Goal: Task Accomplishment & Management: Manage account settings

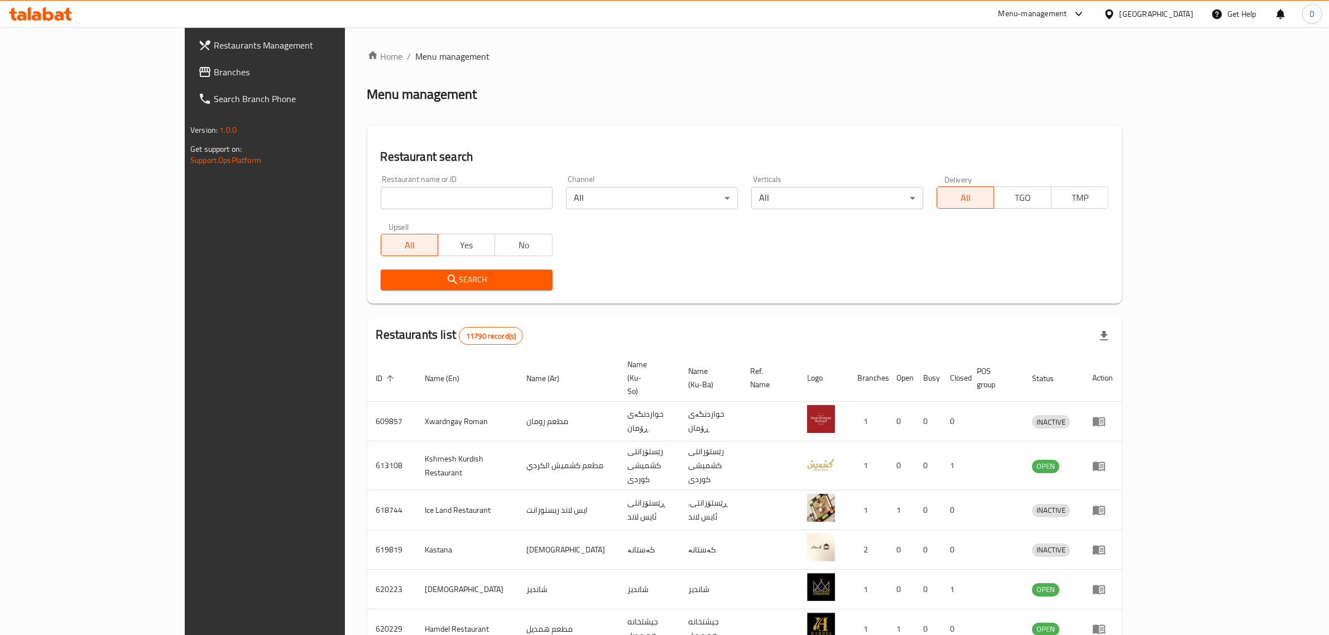
click at [367, 215] on div "Home / Menu management Menu management Restaurant search Restaurant name or ID …" at bounding box center [744, 448] width 755 height 796
click at [381, 204] on input "search" at bounding box center [467, 198] width 172 height 22
type input "chicken"
click button "Search" at bounding box center [467, 280] width 172 height 21
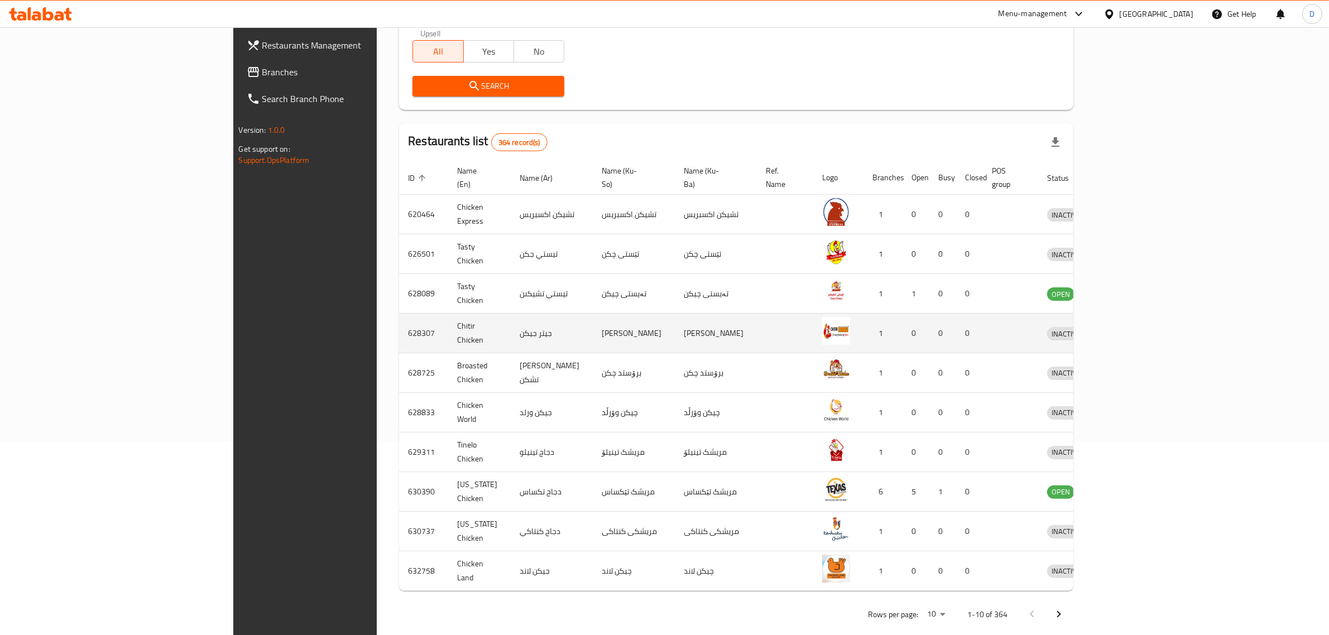
scroll to position [194, 0]
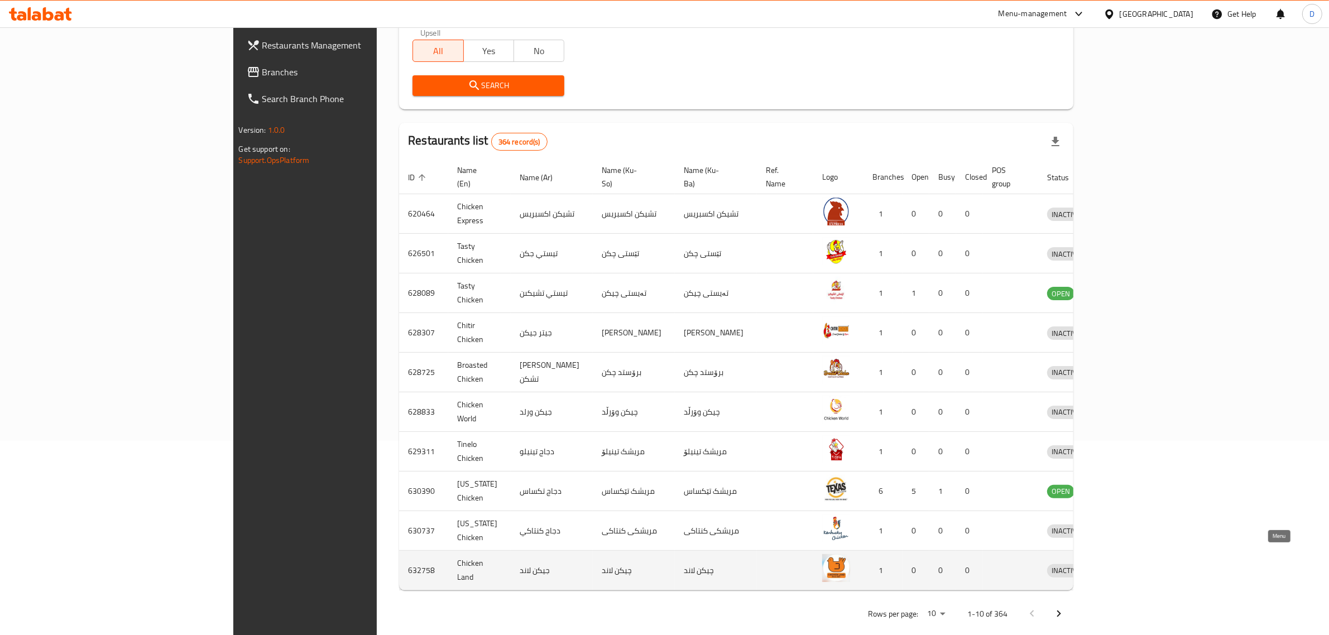
click at [1120, 566] on icon "enhanced table" at bounding box center [1114, 570] width 12 height 9
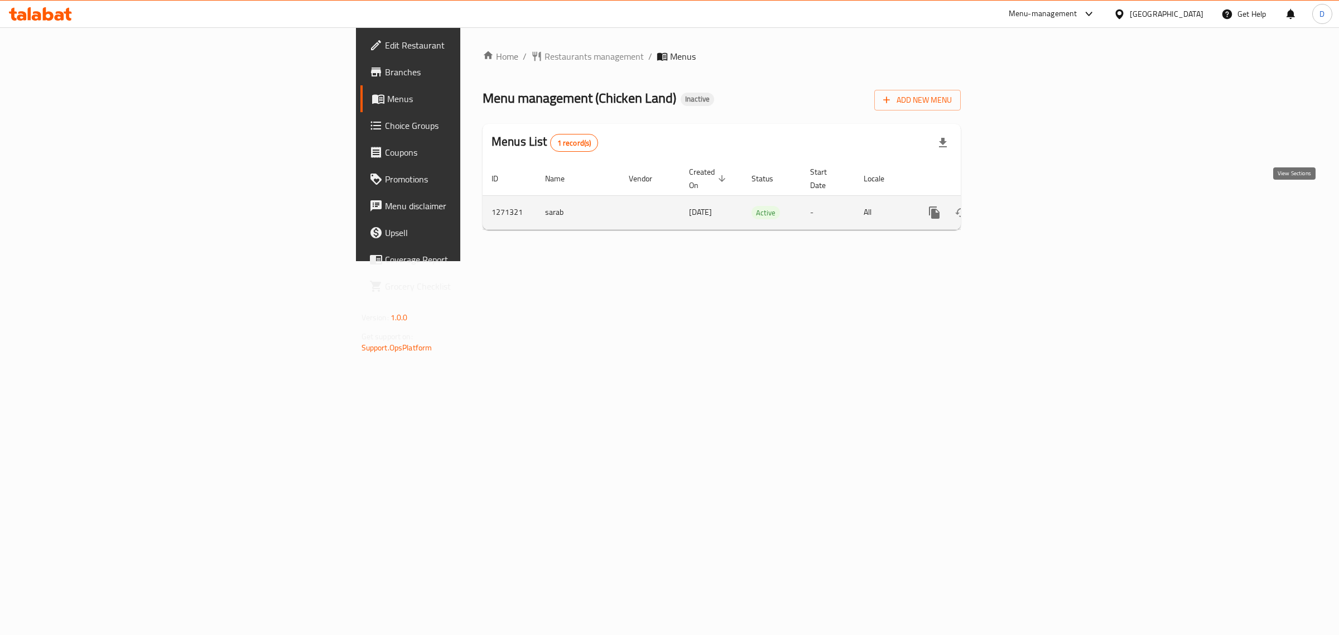
click at [1029, 208] on link "enhanced table" at bounding box center [1015, 212] width 27 height 27
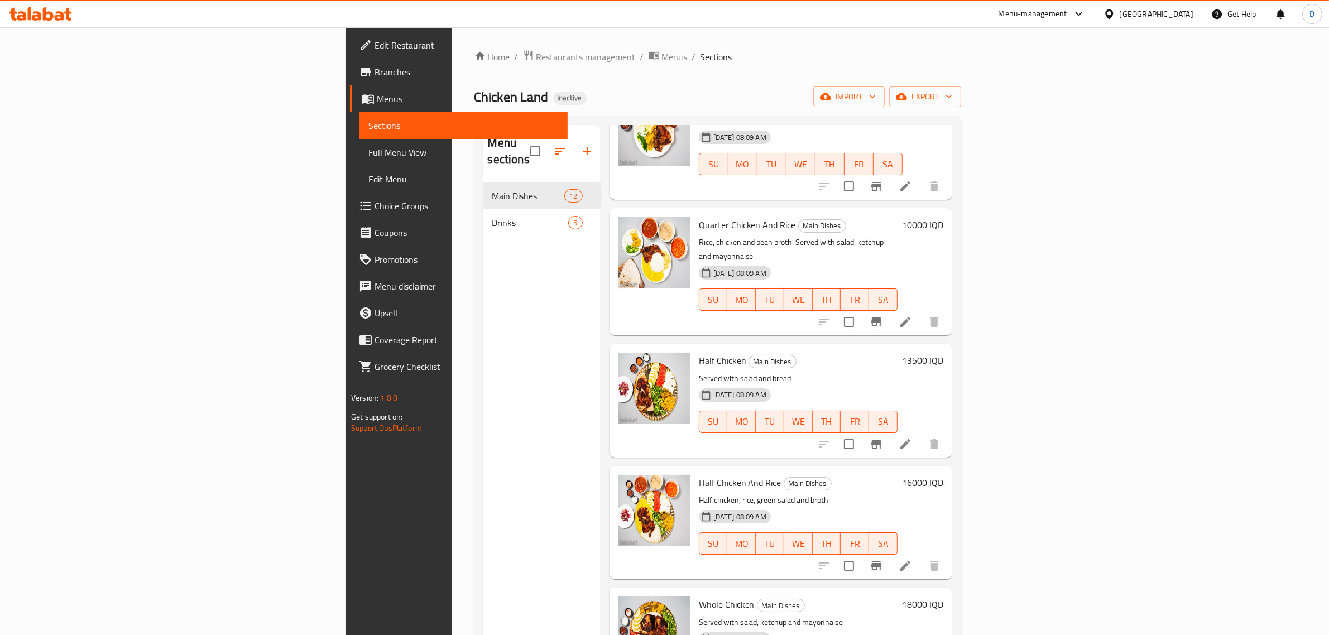
scroll to position [456, 0]
drag, startPoint x: 575, startPoint y: 359, endPoint x: 483, endPoint y: 461, distance: 137.5
click at [483, 461] on div "Menu sections Main Dishes 12 Drinks 5" at bounding box center [541, 442] width 117 height 635
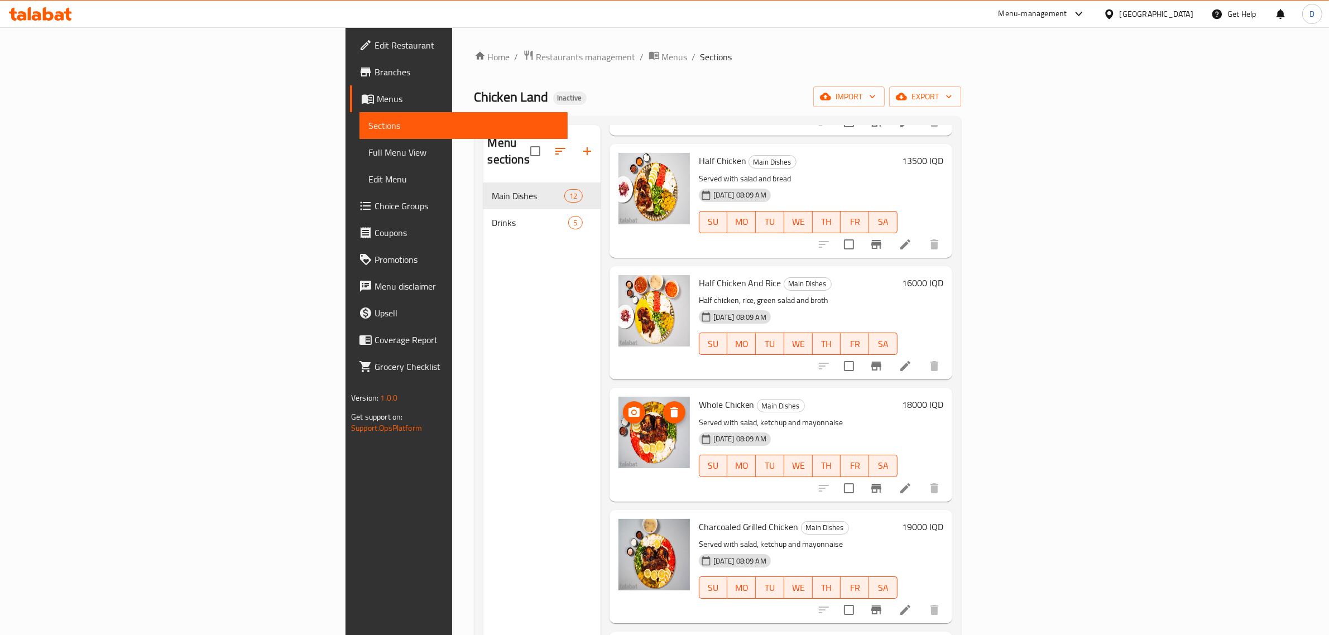
scroll to position [660, 0]
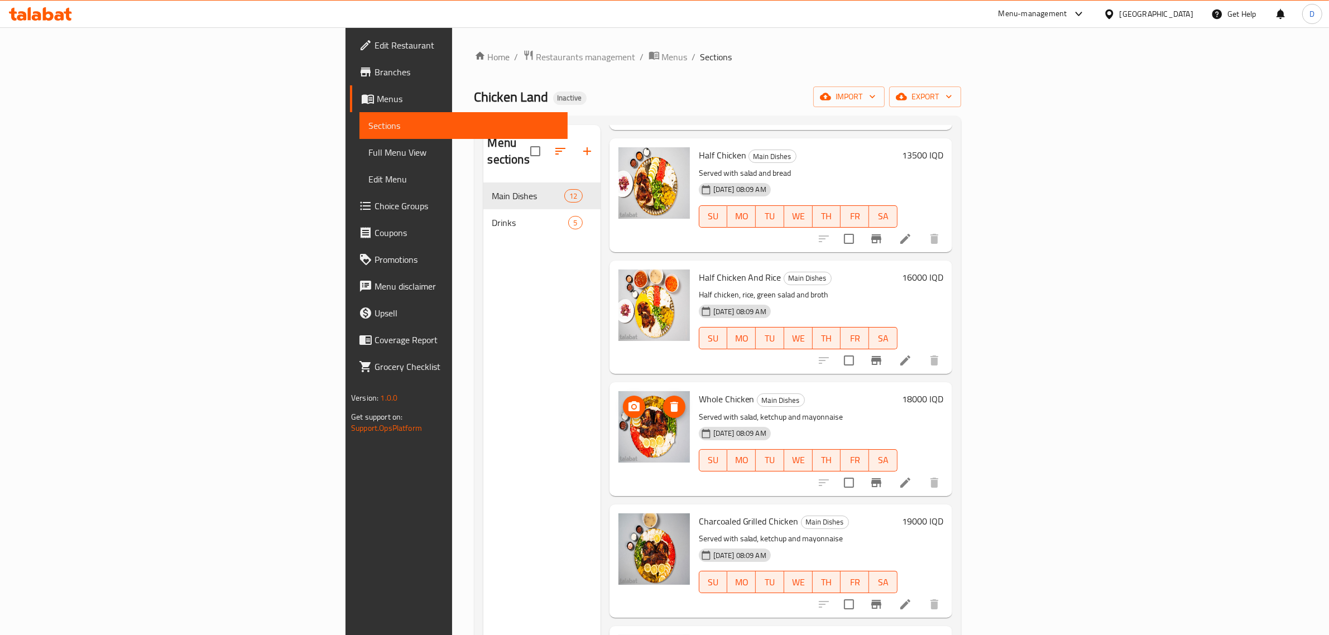
drag, startPoint x: 562, startPoint y: 406, endPoint x: 560, endPoint y: 413, distance: 7.1
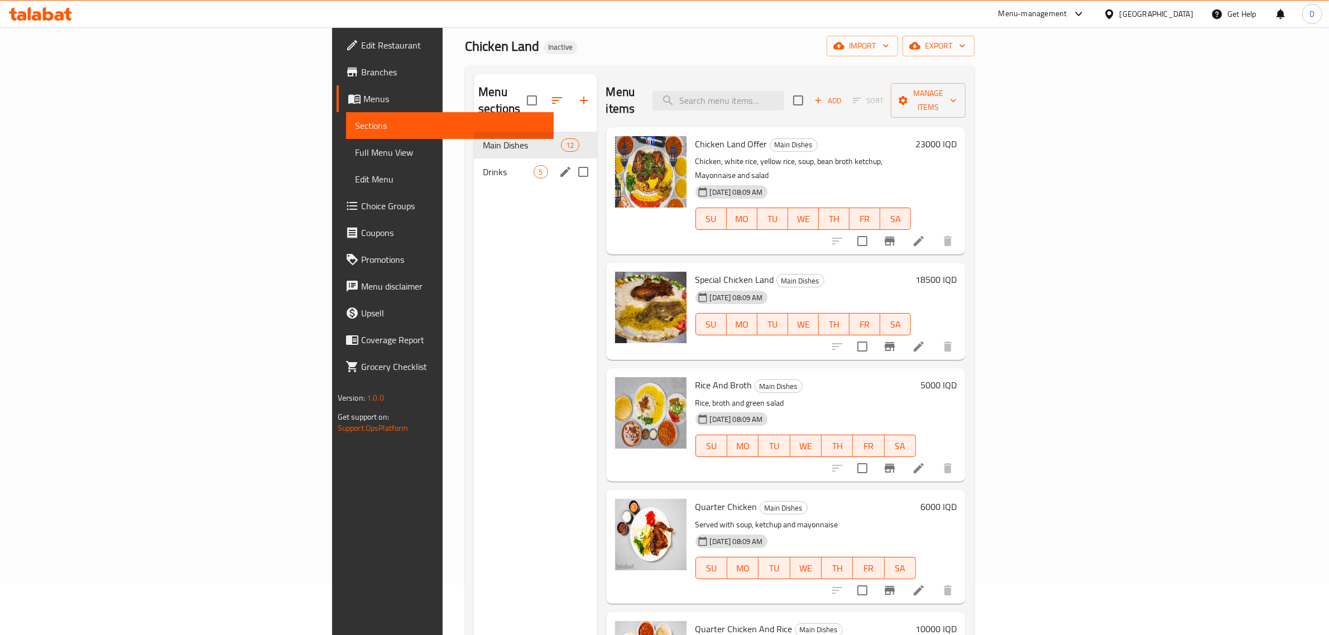
scroll to position [0, 0]
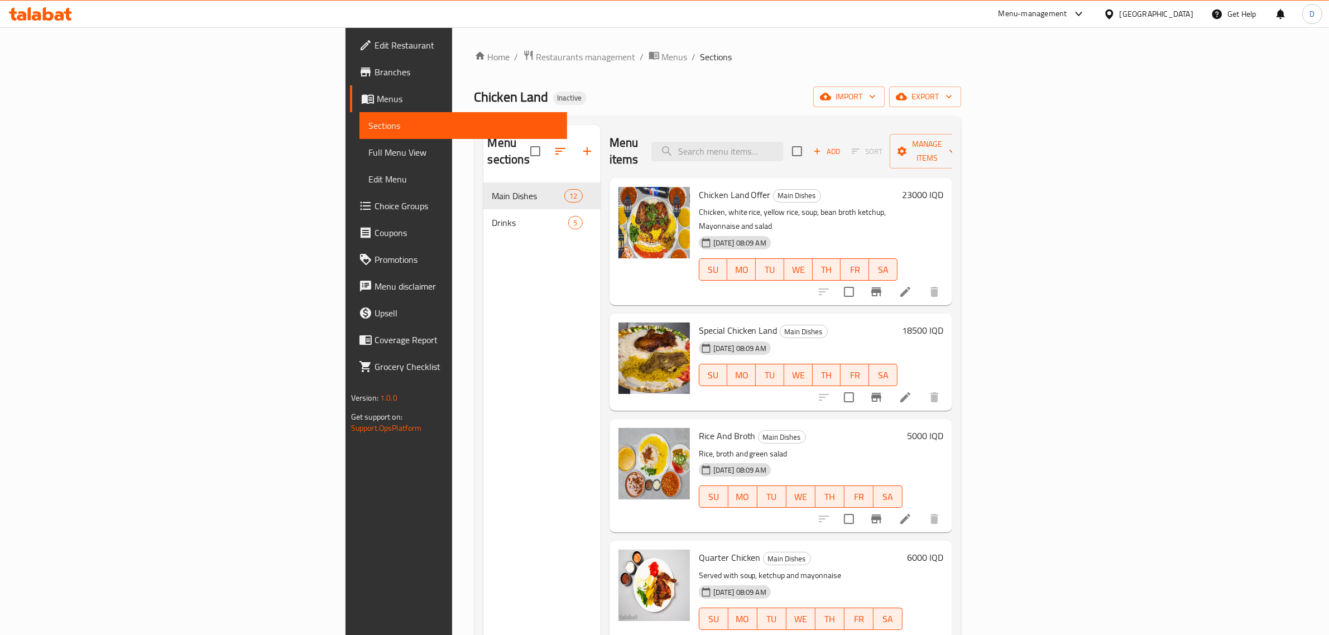
click at [474, 65] on div "Home / Restaurants management / Menus / Sections Chicken Land Inactive import e…" at bounding box center [717, 409] width 487 height 719
click at [662, 57] on span "Menus" at bounding box center [675, 56] width 26 height 13
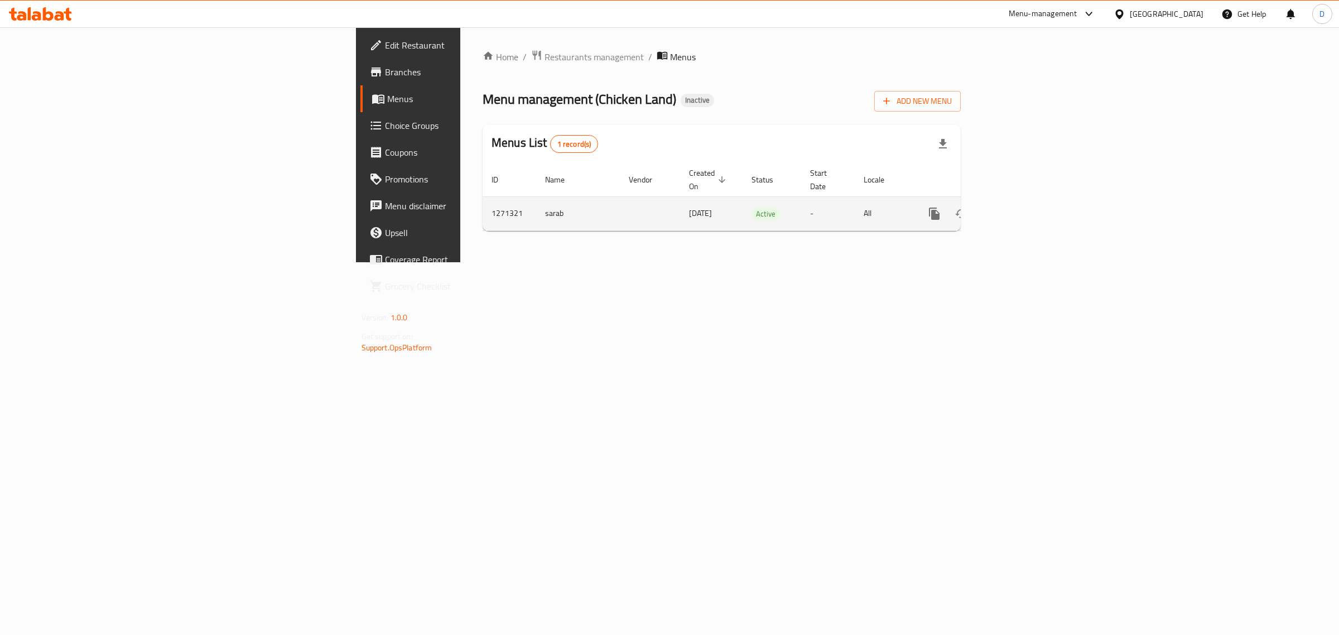
drag, startPoint x: 314, startPoint y: 197, endPoint x: 559, endPoint y: 210, distance: 245.3
click at [559, 210] on tr "1271321 sarab 12/01/2025 Active - All" at bounding box center [760, 213] width 555 height 34
click at [483, 65] on div "Home / Restaurants management / Menus Menu management ( Chicken Land ) Inactive…" at bounding box center [722, 145] width 478 height 190
click at [545, 56] on span "Restaurants management" at bounding box center [594, 56] width 99 height 13
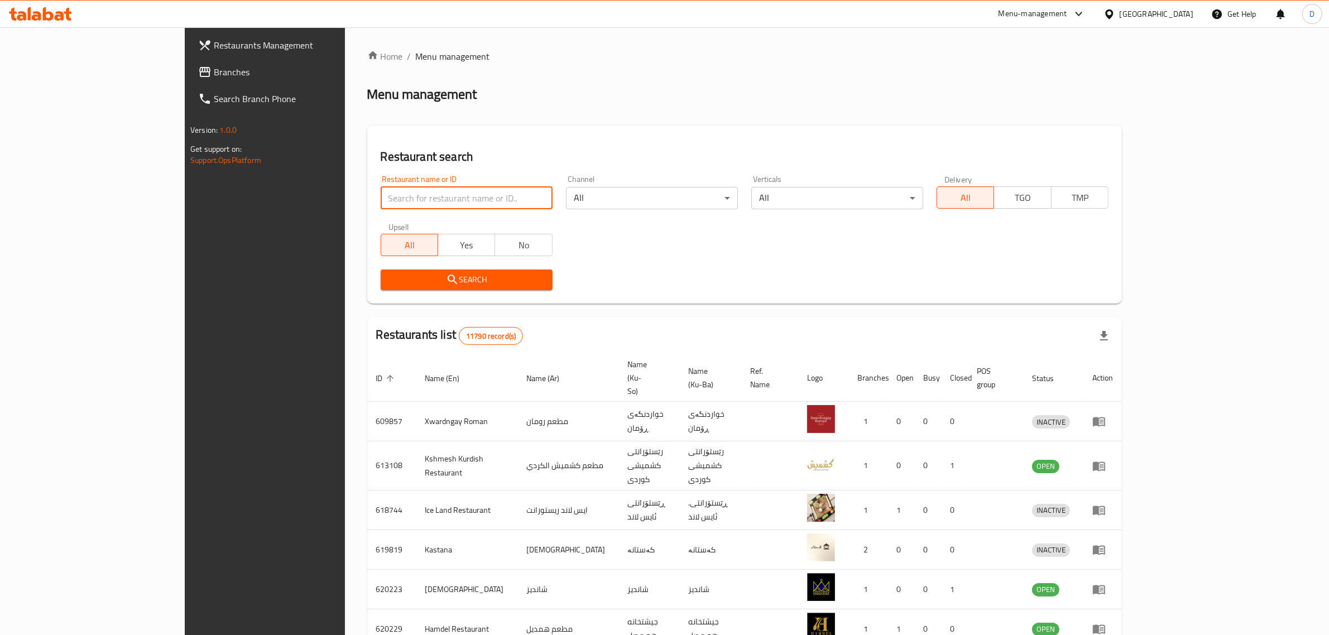
click at [381, 194] on input "search" at bounding box center [467, 198] width 172 height 22
click at [374, 210] on div "Restaurant name or ID Restaurant name or ID" at bounding box center [466, 192] width 185 height 47
click at [381, 208] on input "search" at bounding box center [467, 198] width 172 height 22
type input "rice"
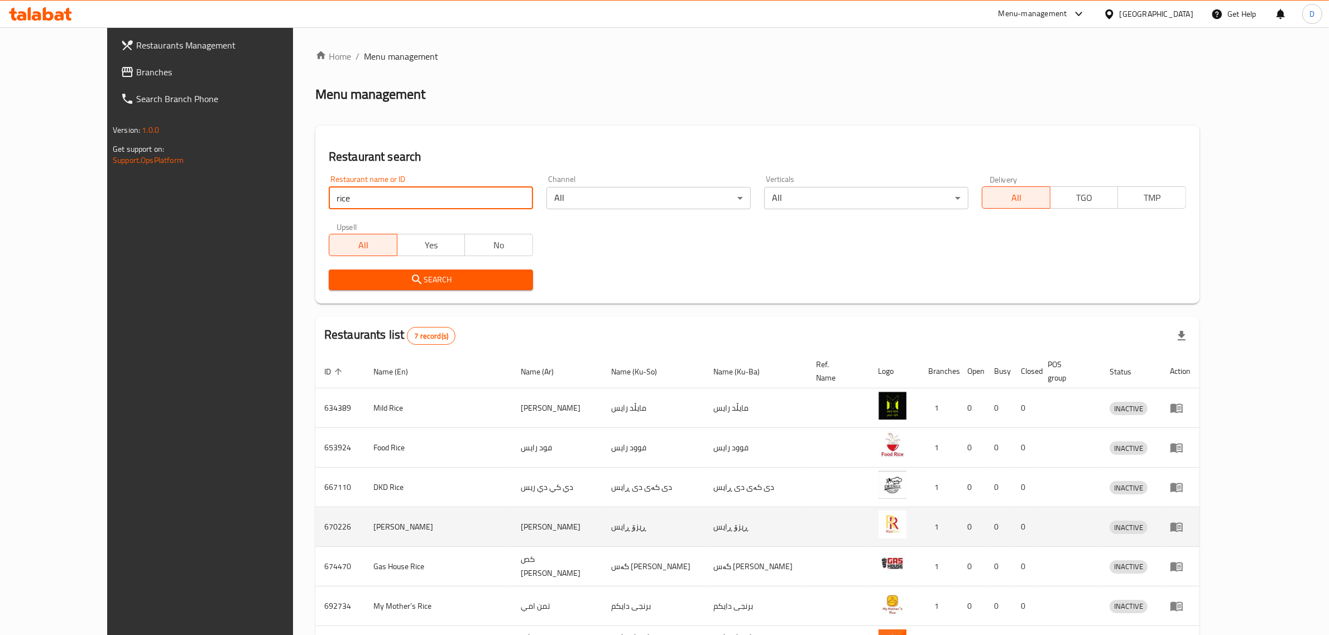
scroll to position [77, 0]
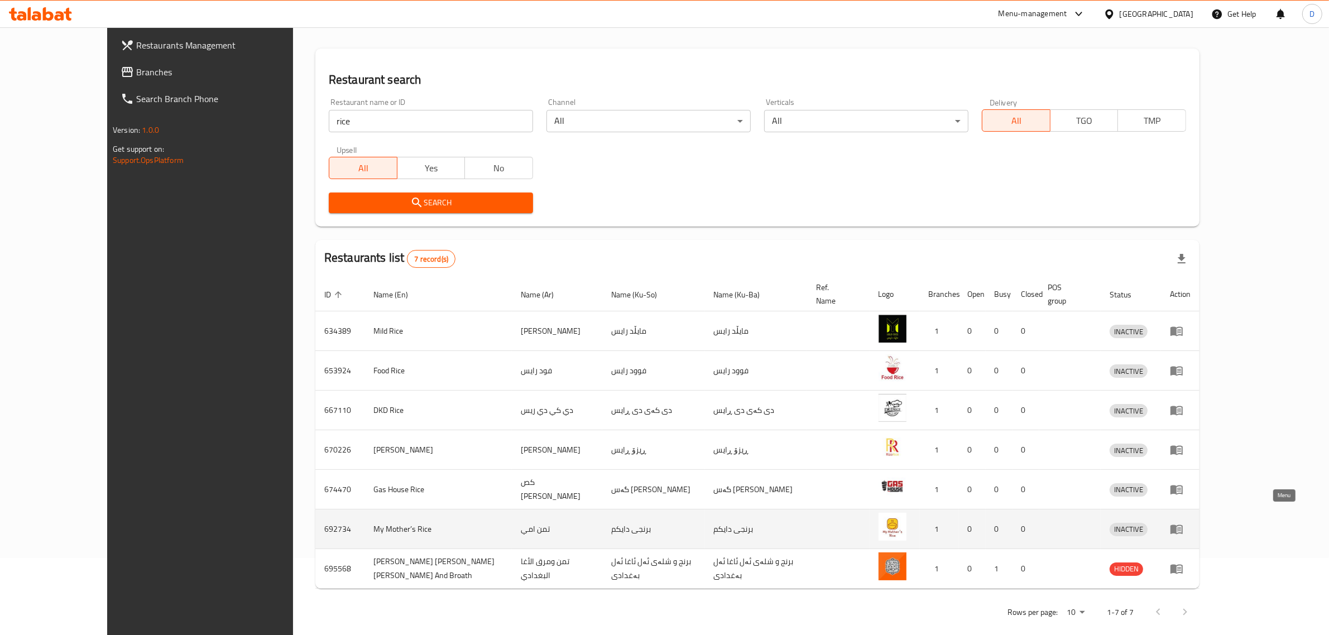
click at [1183, 525] on icon "enhanced table" at bounding box center [1176, 529] width 12 height 9
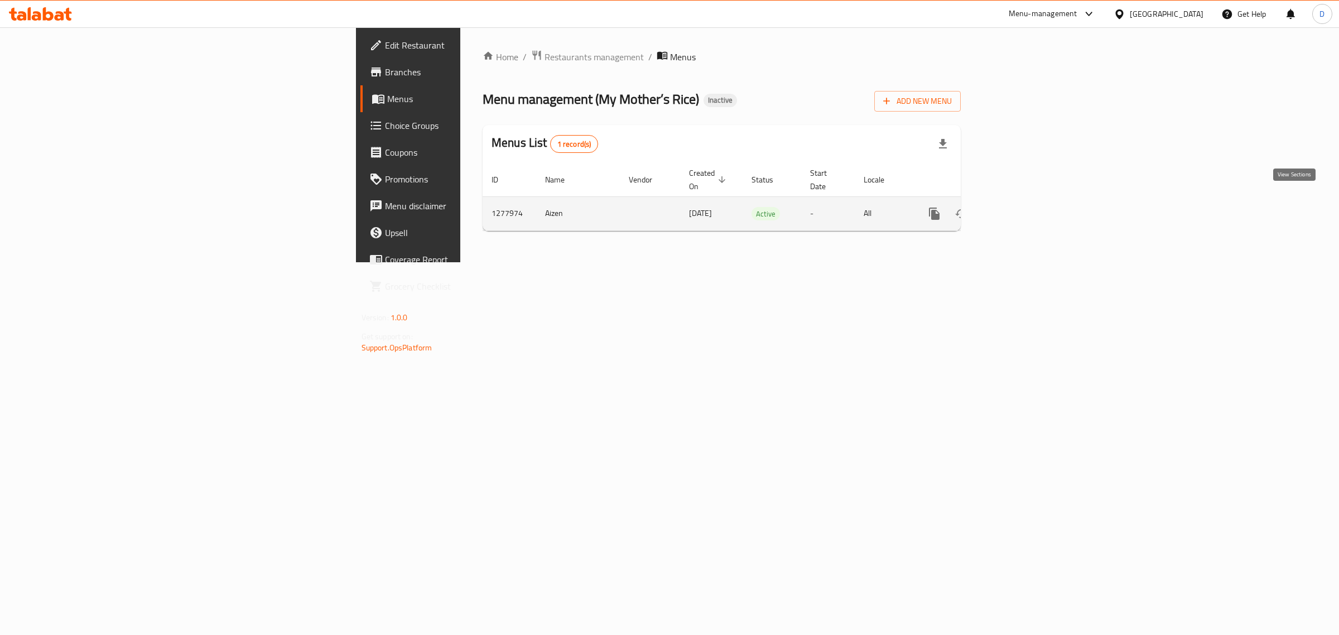
click at [1029, 209] on link "enhanced table" at bounding box center [1015, 213] width 27 height 27
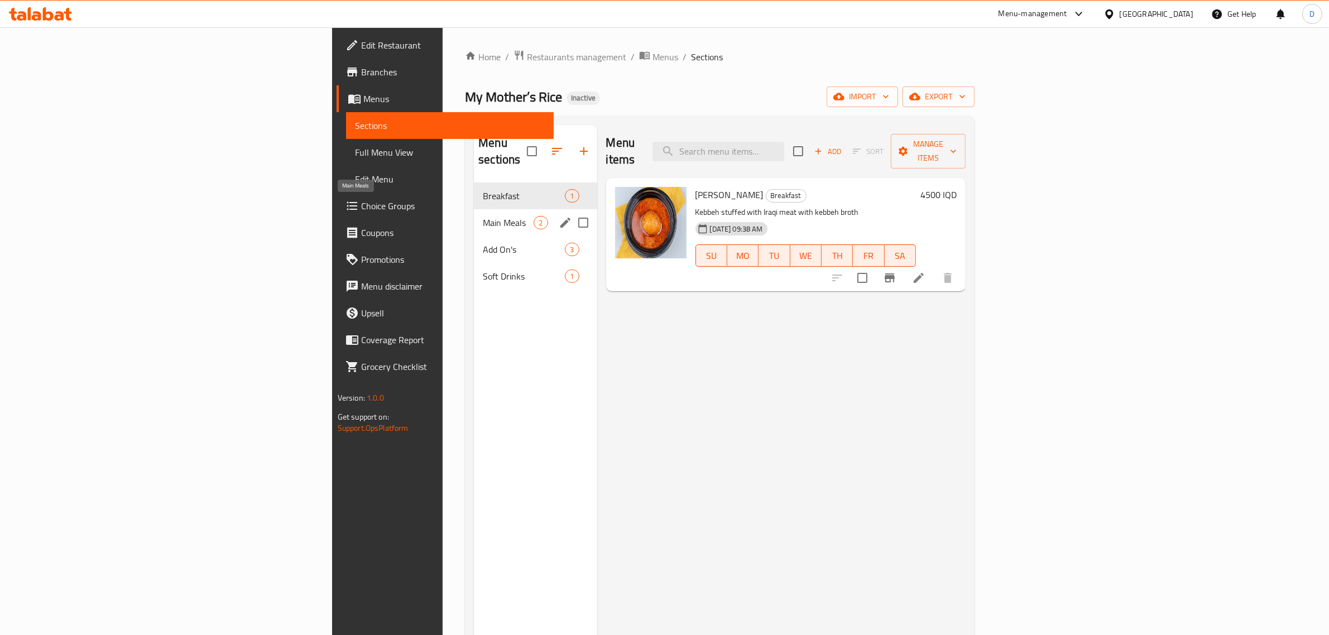
click at [483, 216] on span "Main Meals" at bounding box center [508, 222] width 51 height 13
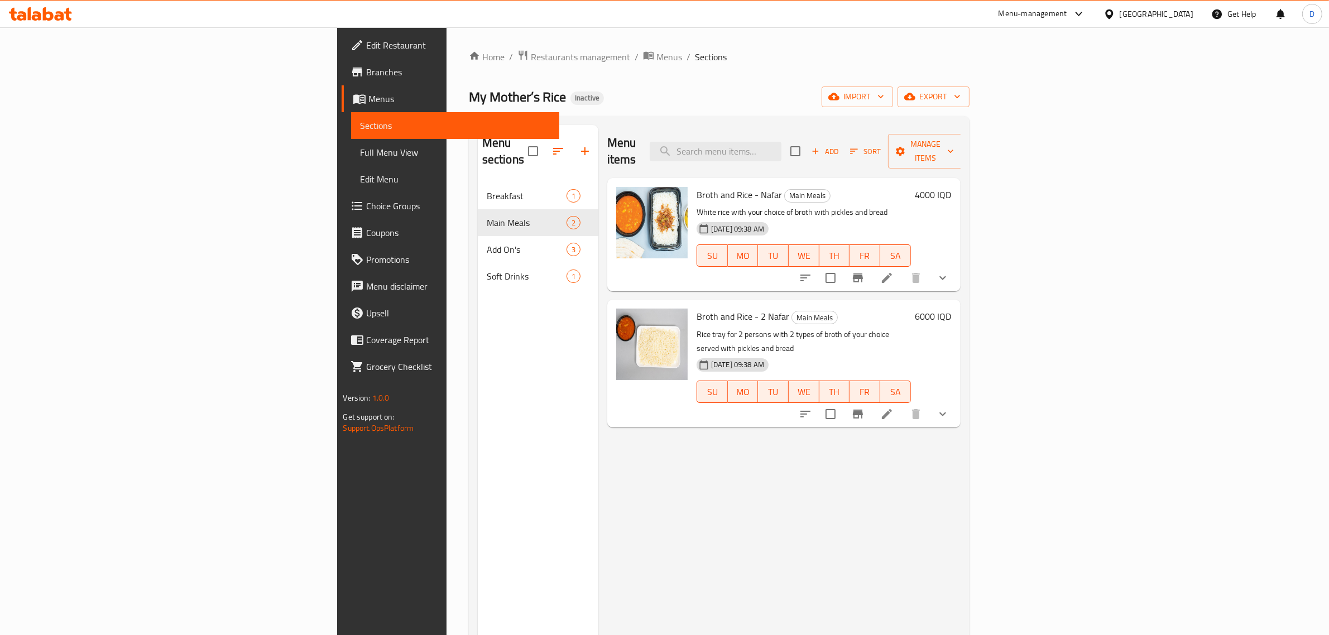
click at [446, 45] on div "Home / Restaurants management / Menus / Sections My Mother’s Rice Inactive impo…" at bounding box center [718, 409] width 545 height 764
click at [656, 56] on span "Menus" at bounding box center [669, 56] width 26 height 13
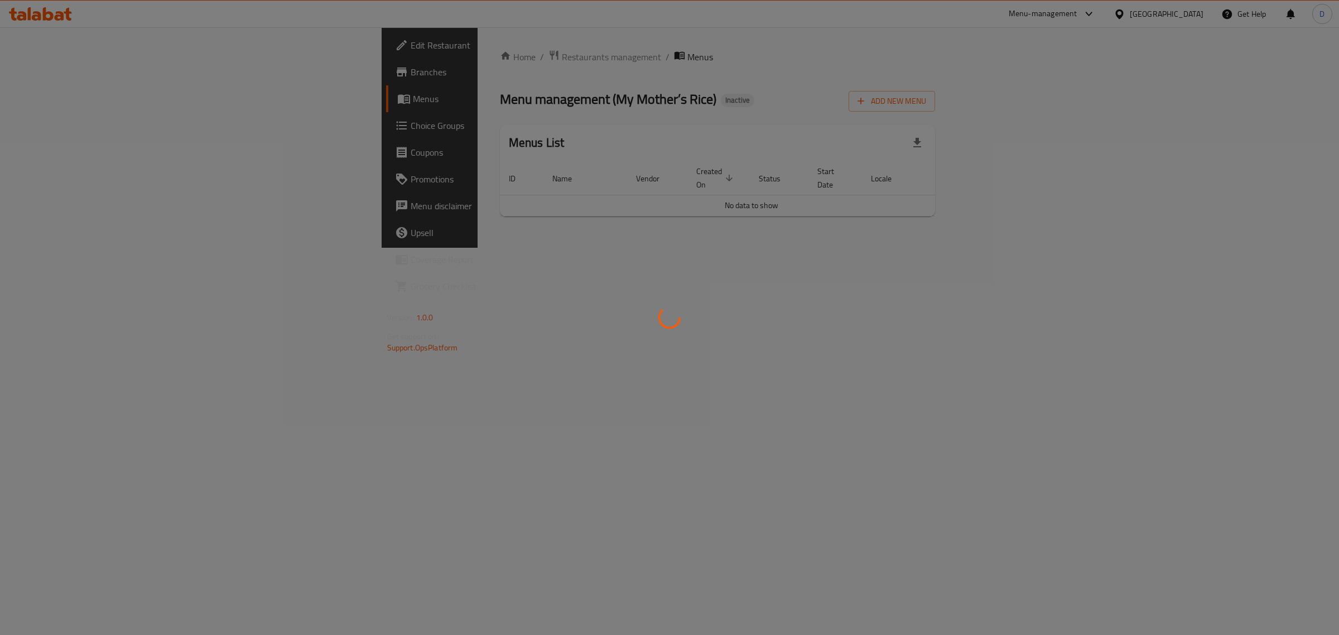
click at [353, 65] on div at bounding box center [669, 317] width 1339 height 635
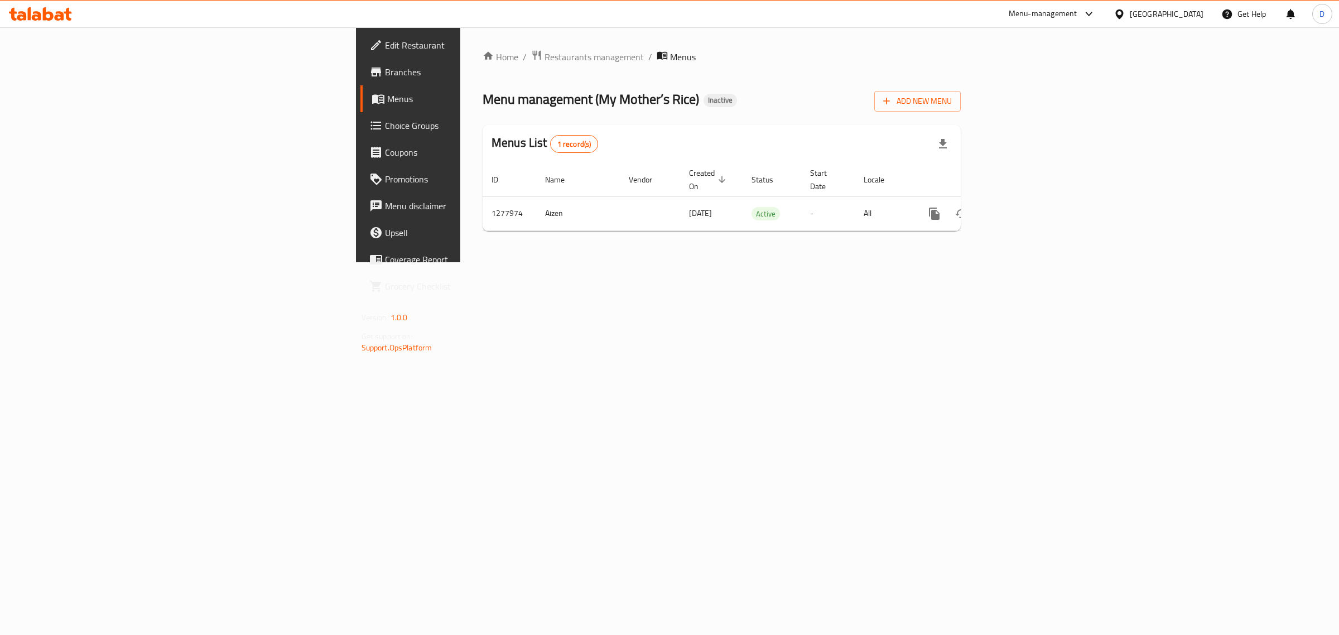
click at [483, 52] on div "Home / Restaurants management / Menus Menu management ( My Mother’s Rice ) Inac…" at bounding box center [722, 145] width 478 height 190
click at [545, 56] on span "Restaurants management" at bounding box center [594, 56] width 99 height 13
